Goal: Navigation & Orientation: Find specific page/section

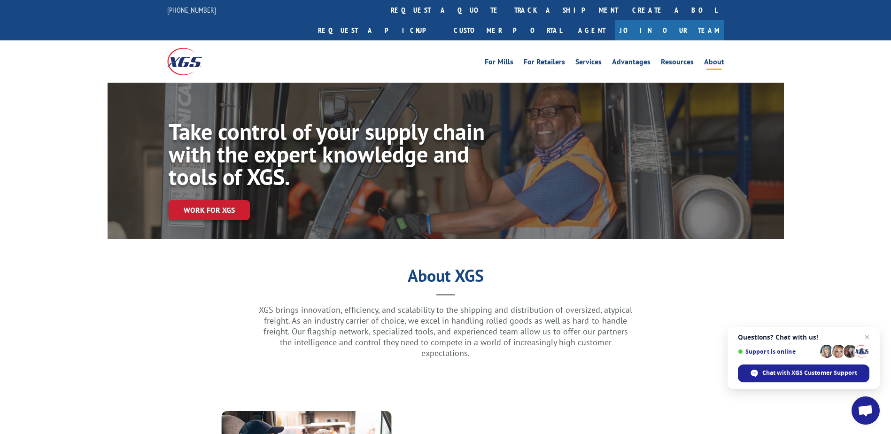
click at [695, 20] on link "Join Our Team" at bounding box center [669, 30] width 109 height 20
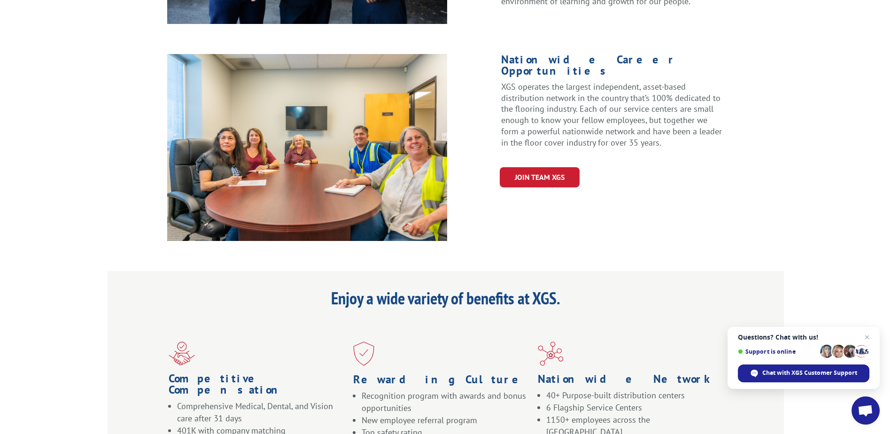
scroll to position [517, 0]
